Goal: Information Seeking & Learning: Learn about a topic

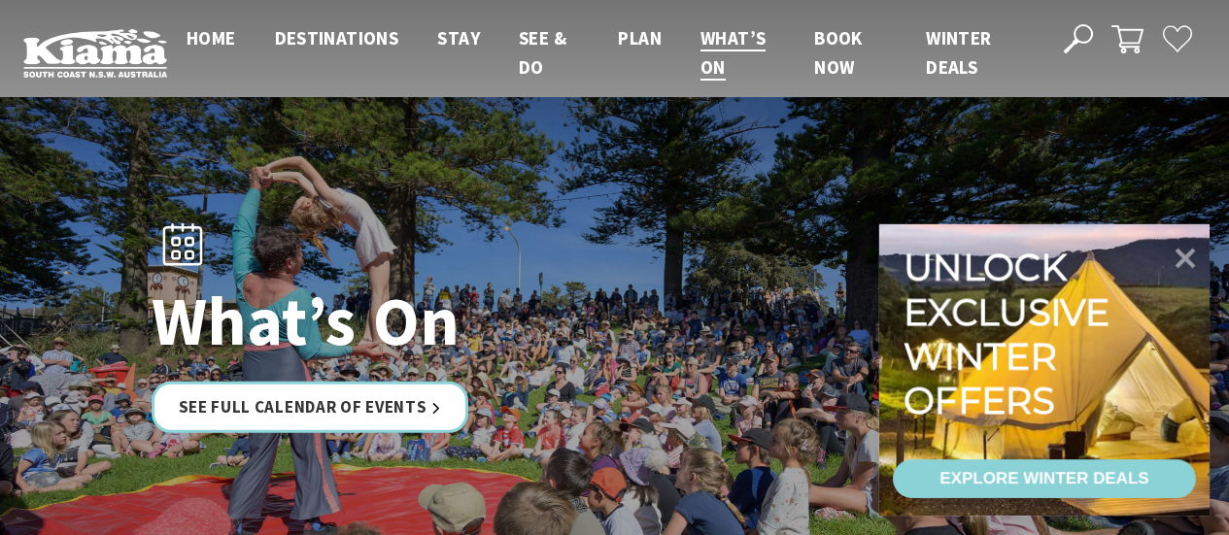
scroll to position [194, 0]
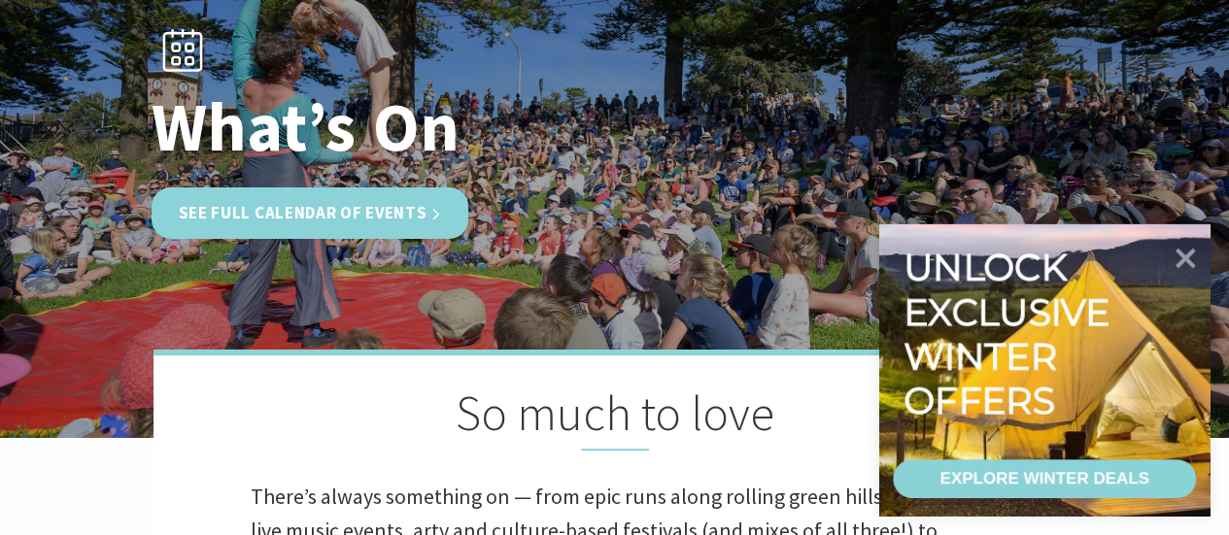
click at [282, 222] on link "See Full Calendar of Events" at bounding box center [311, 212] width 318 height 51
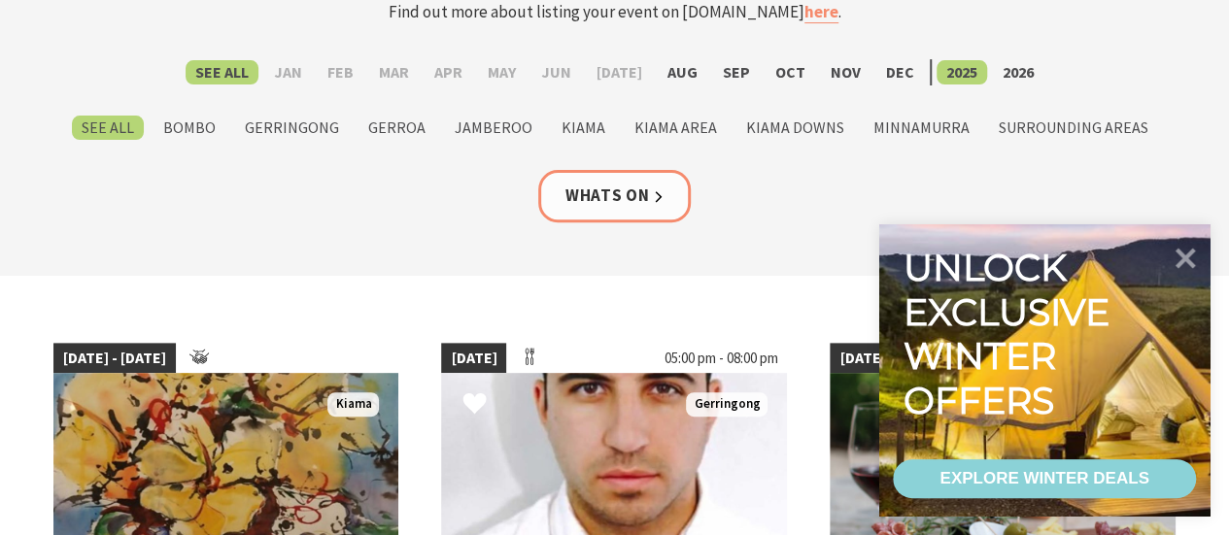
scroll to position [291, 0]
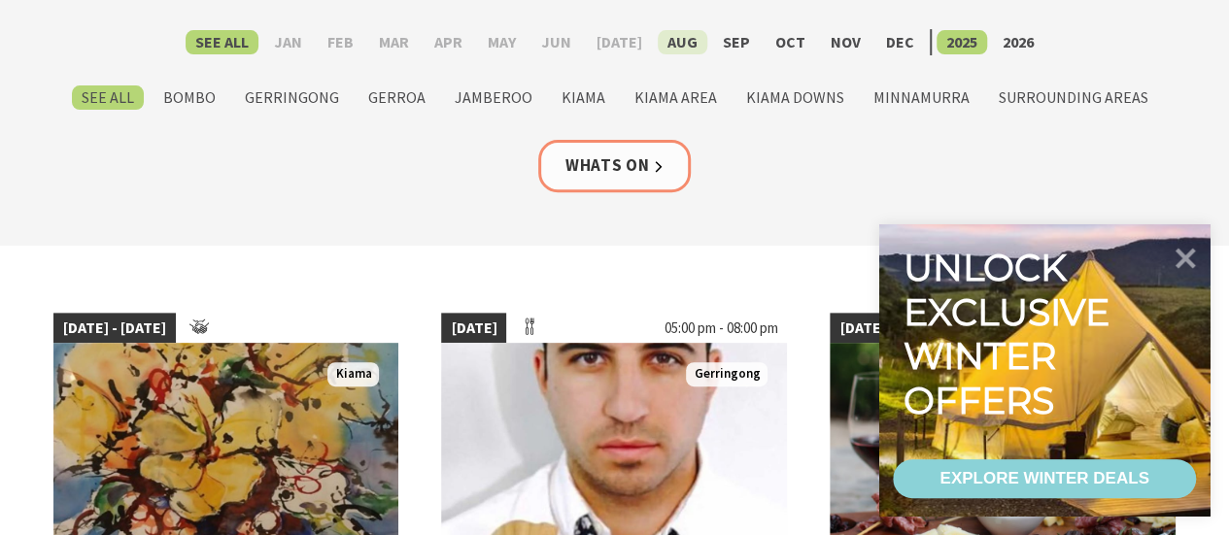
click at [676, 43] on label "Aug" at bounding box center [683, 42] width 50 height 24
click at [0, 0] on input "Aug" at bounding box center [0, 0] width 0 height 0
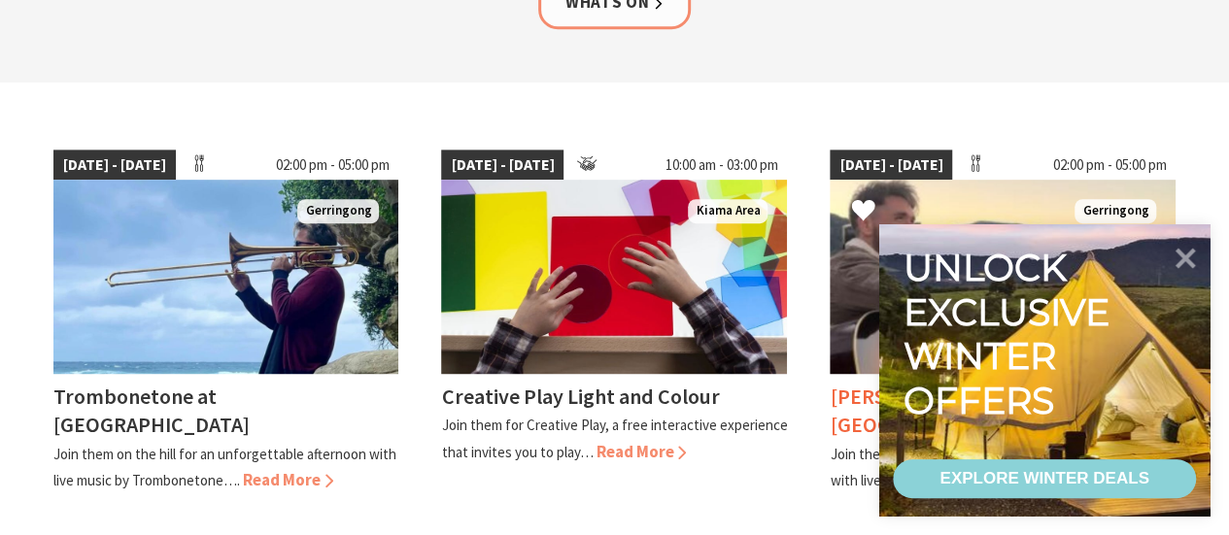
scroll to position [486, 0]
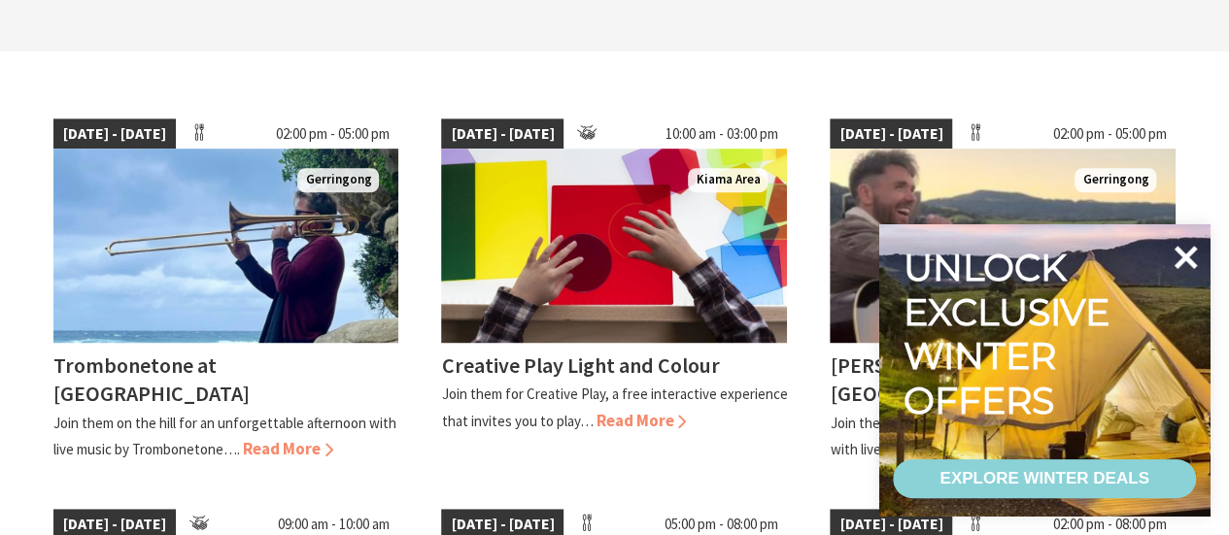
click at [1180, 254] on icon at bounding box center [1185, 257] width 23 height 23
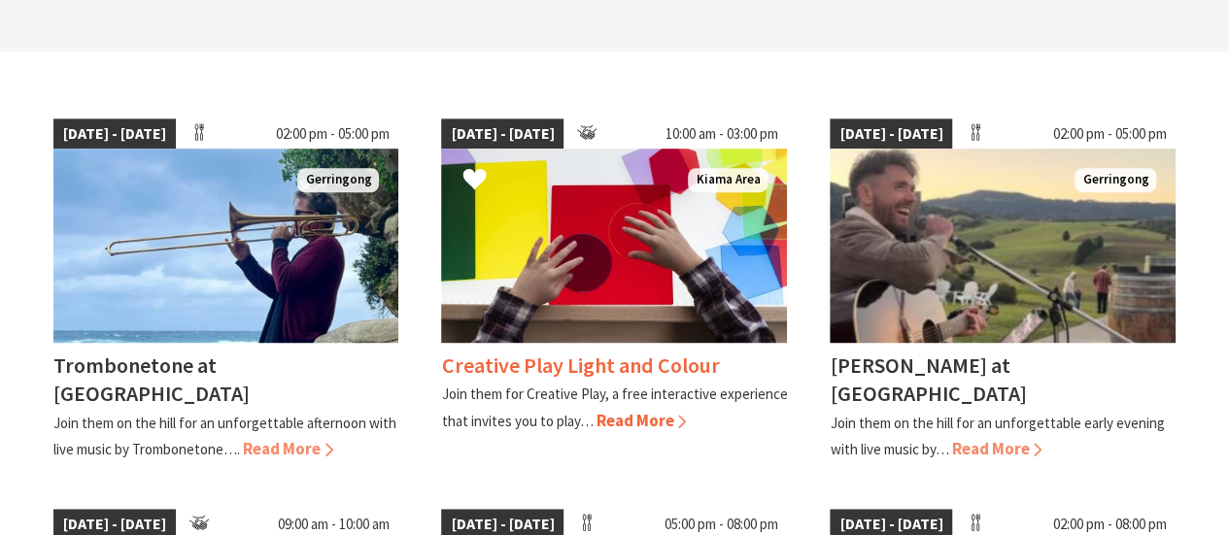
scroll to position [583, 0]
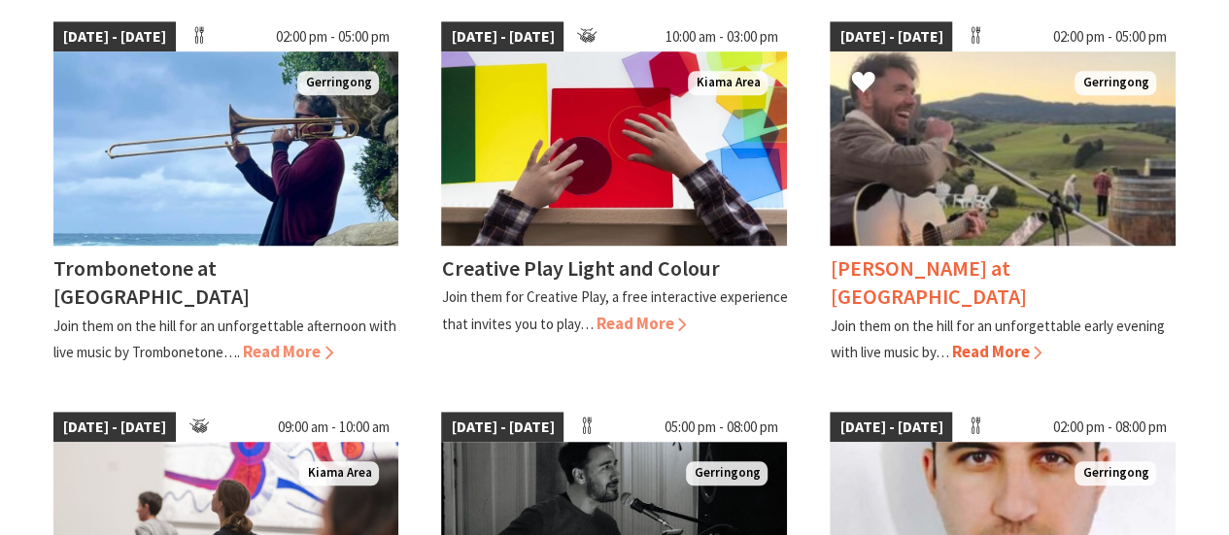
click at [985, 341] on span "Read More" at bounding box center [996, 351] width 90 height 21
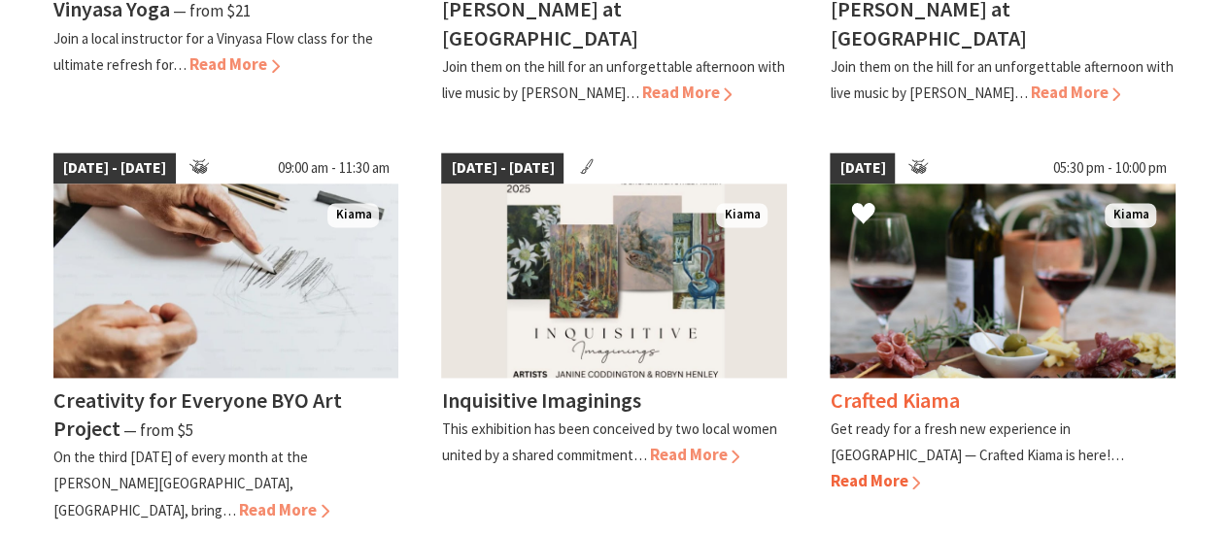
scroll to position [1263, 0]
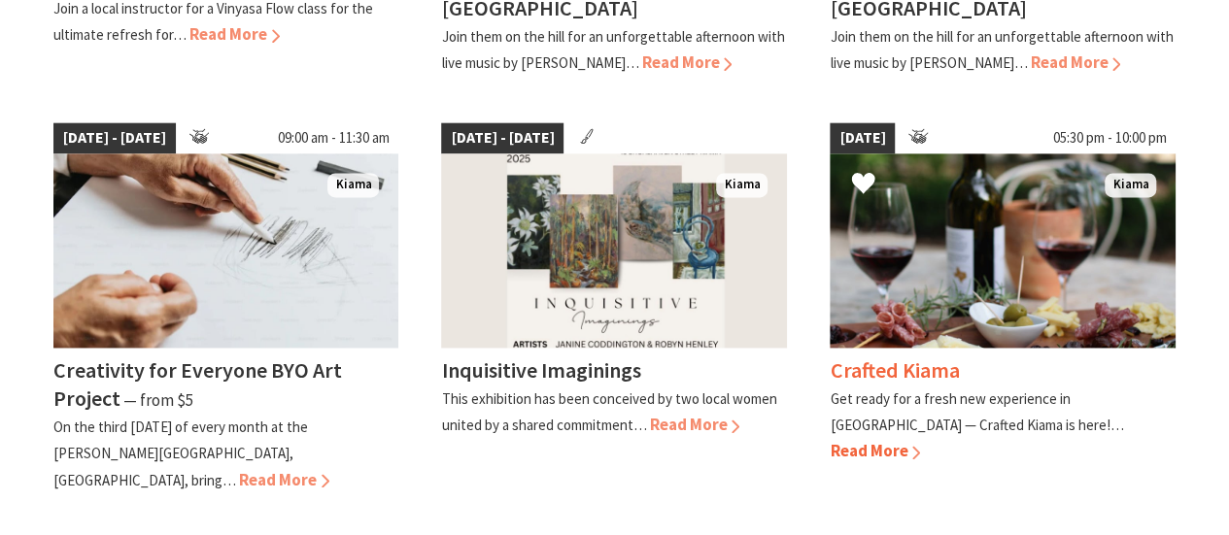
click at [920, 440] on span "Read More" at bounding box center [874, 450] width 90 height 21
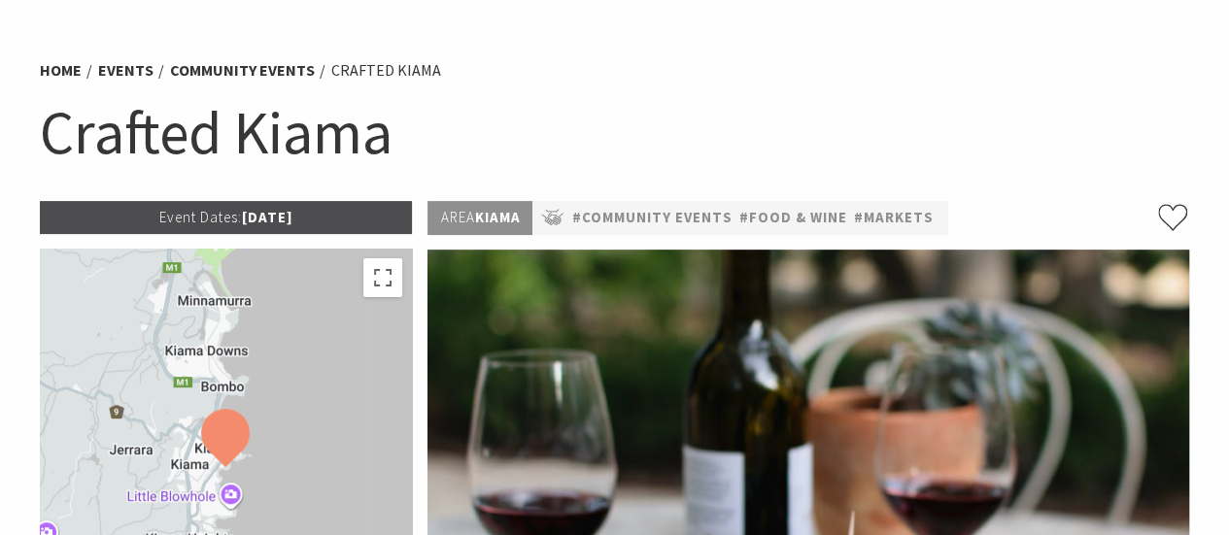
scroll to position [97, 0]
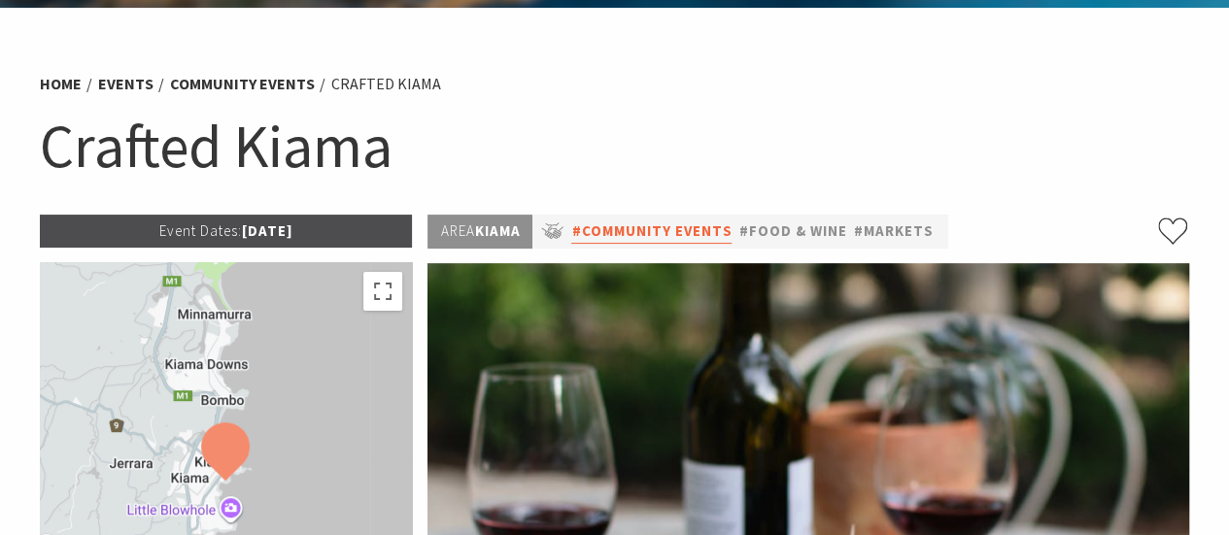
click at [656, 226] on link "#Community Events" at bounding box center [651, 232] width 160 height 24
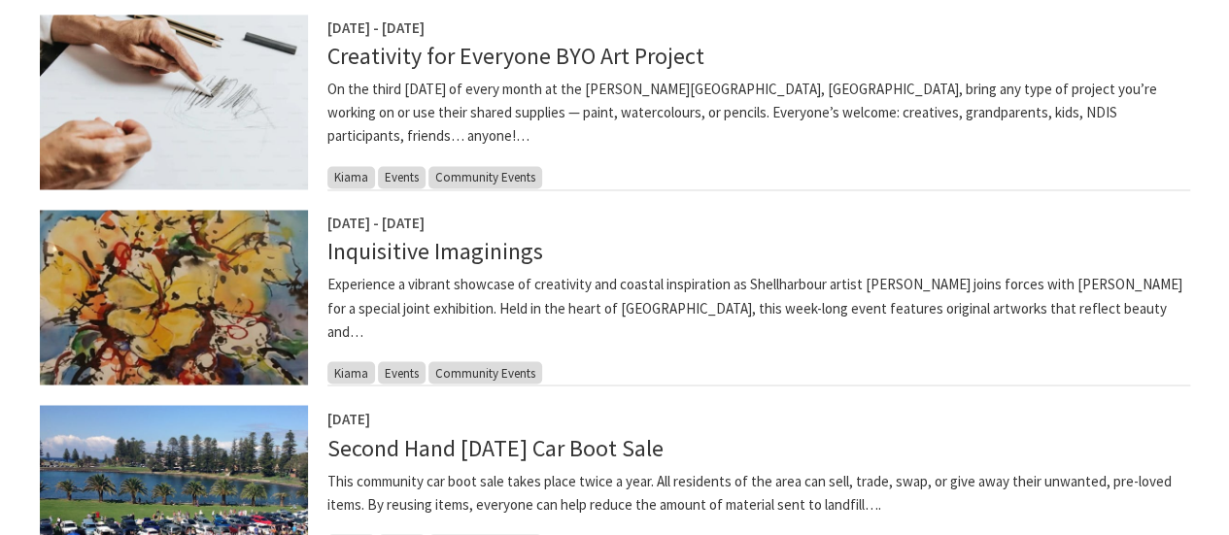
scroll to position [1554, 0]
